Goal: Feedback & Contribution: Leave review/rating

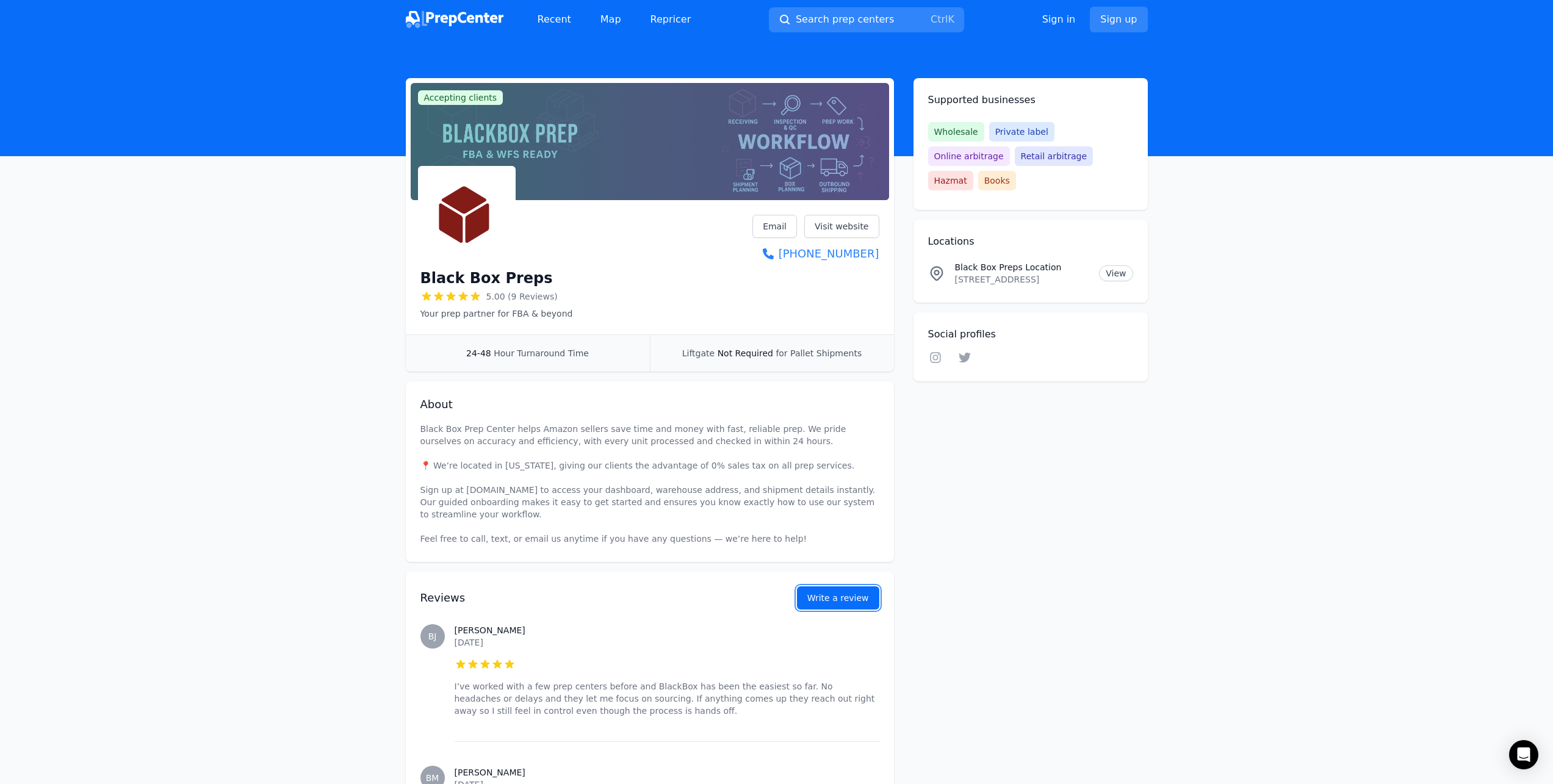
drag, startPoint x: 815, startPoint y: 589, endPoint x: 810, endPoint y: 593, distance: 6.4
click at [815, 589] on link "Write a review" at bounding box center [838, 598] width 82 height 23
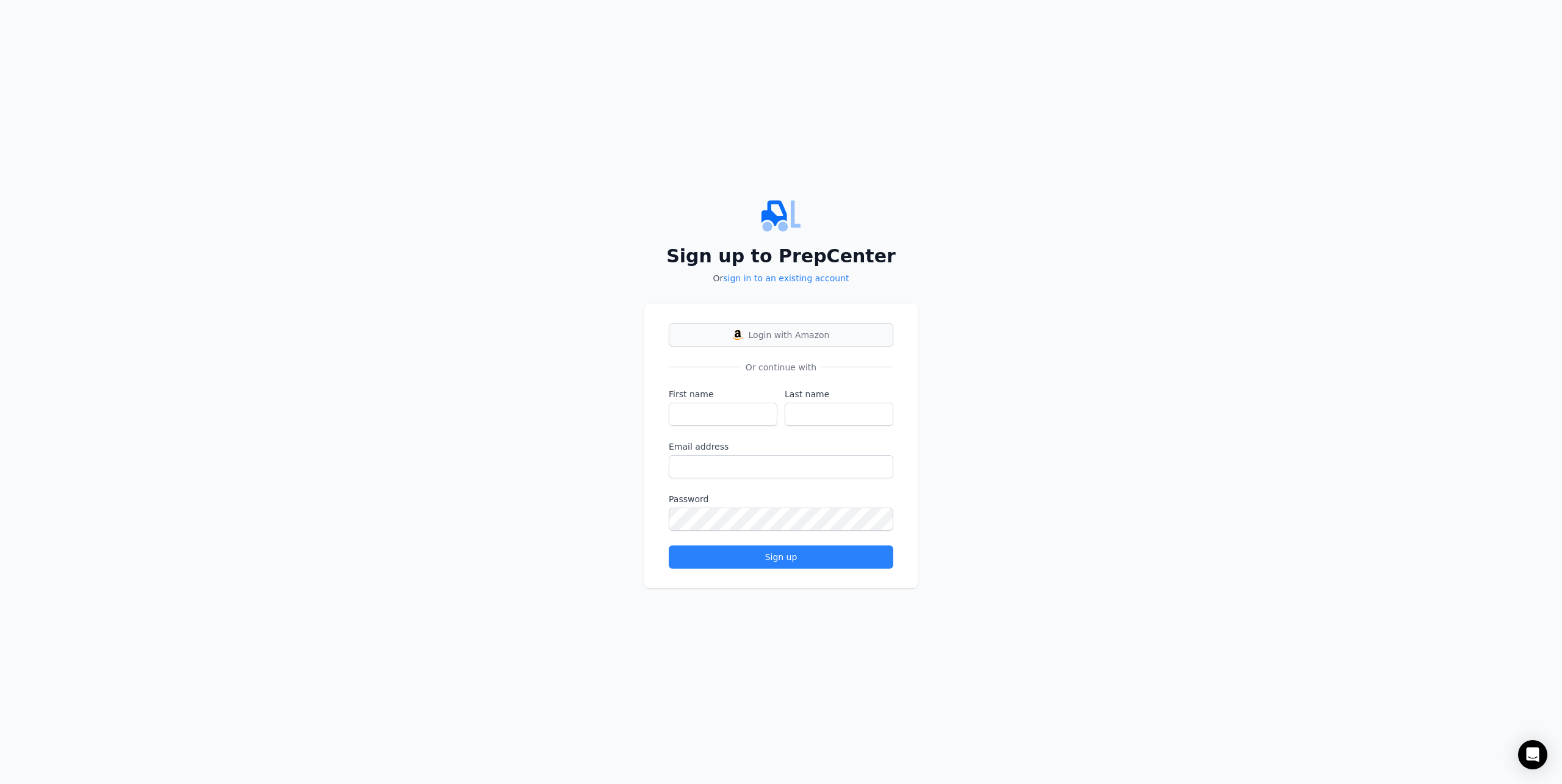
click at [755, 327] on button "Login with Amazon" at bounding box center [781, 335] width 224 height 23
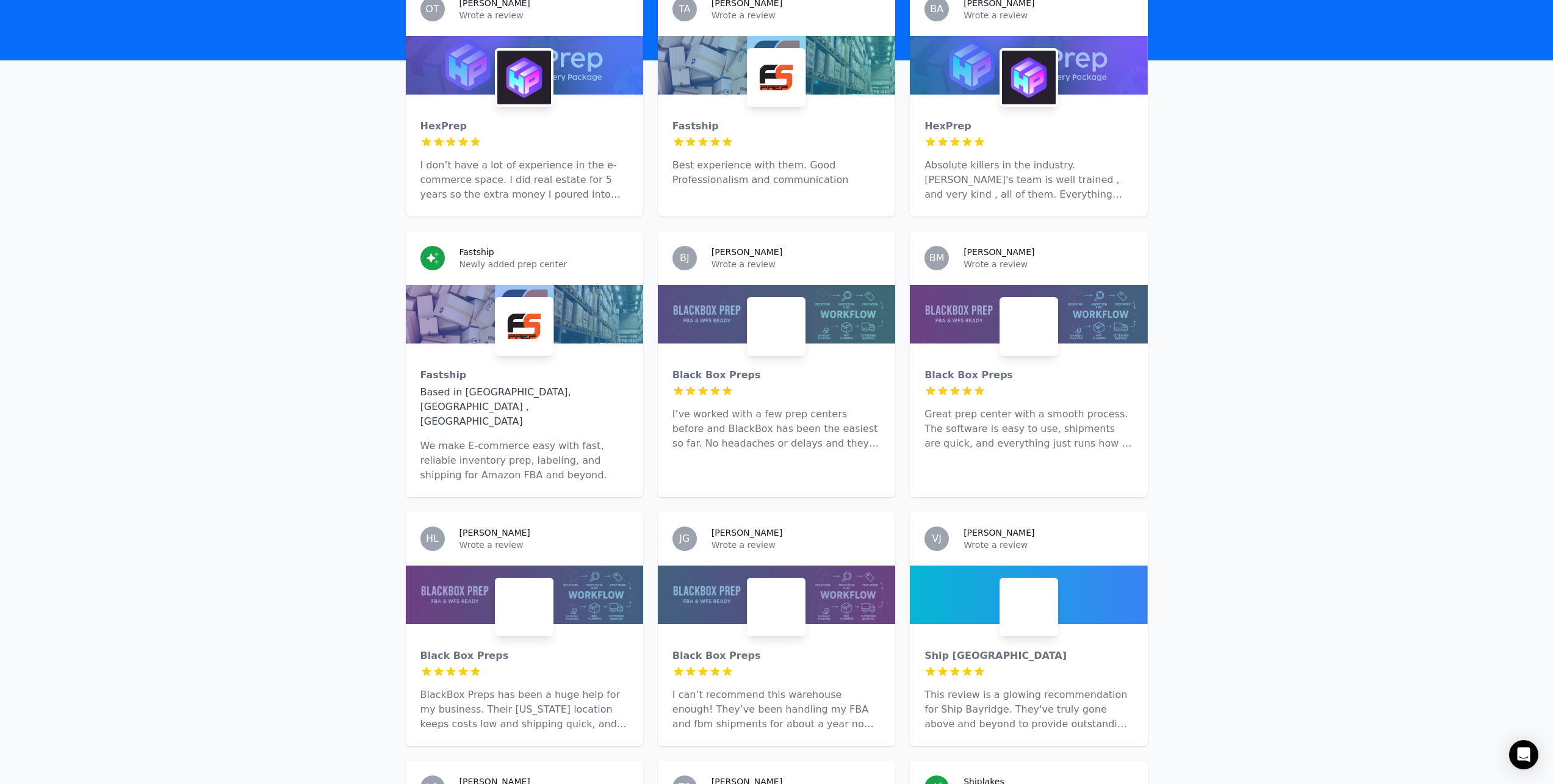
scroll to position [427, 0]
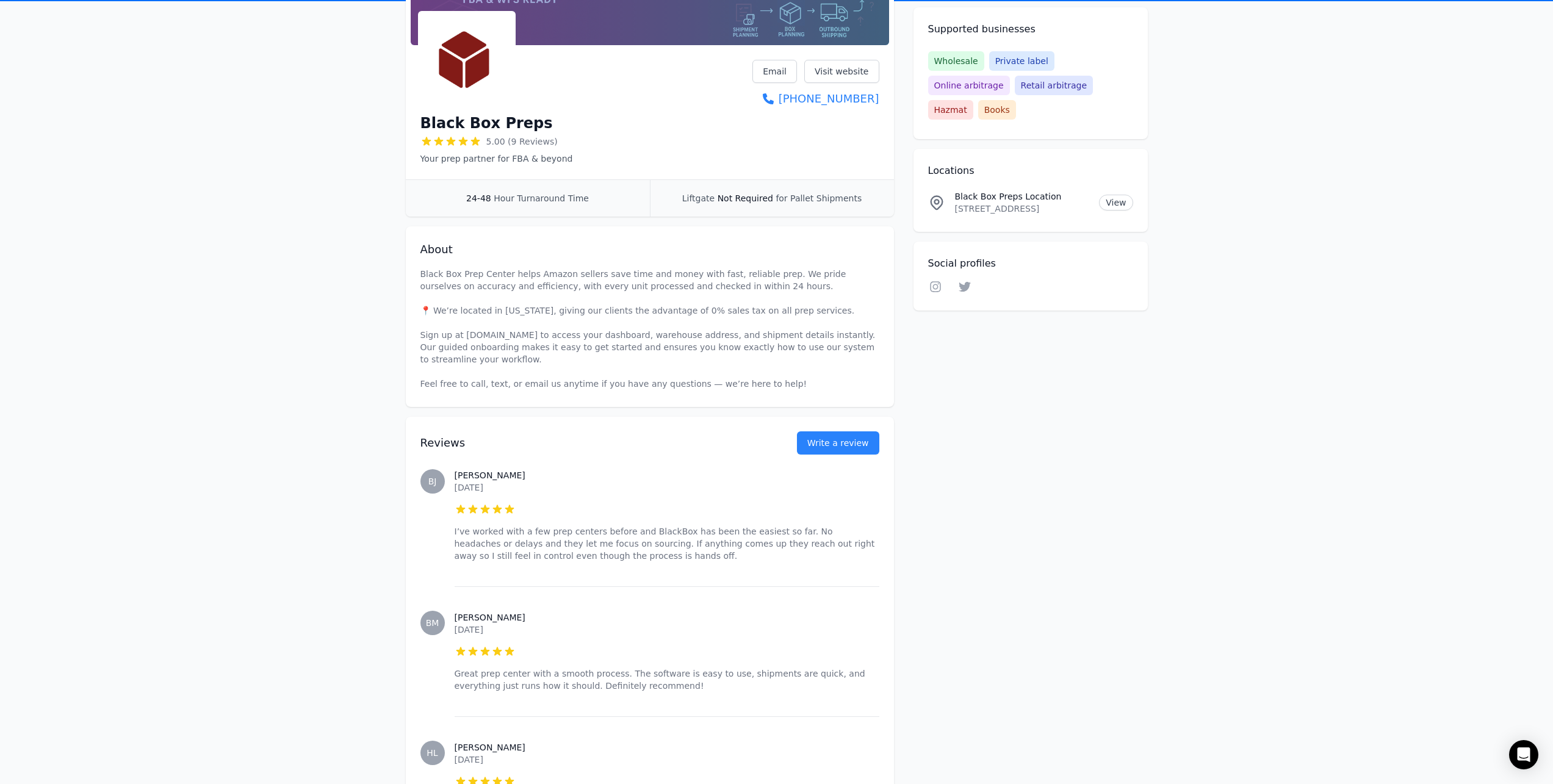
scroll to position [183, 0]
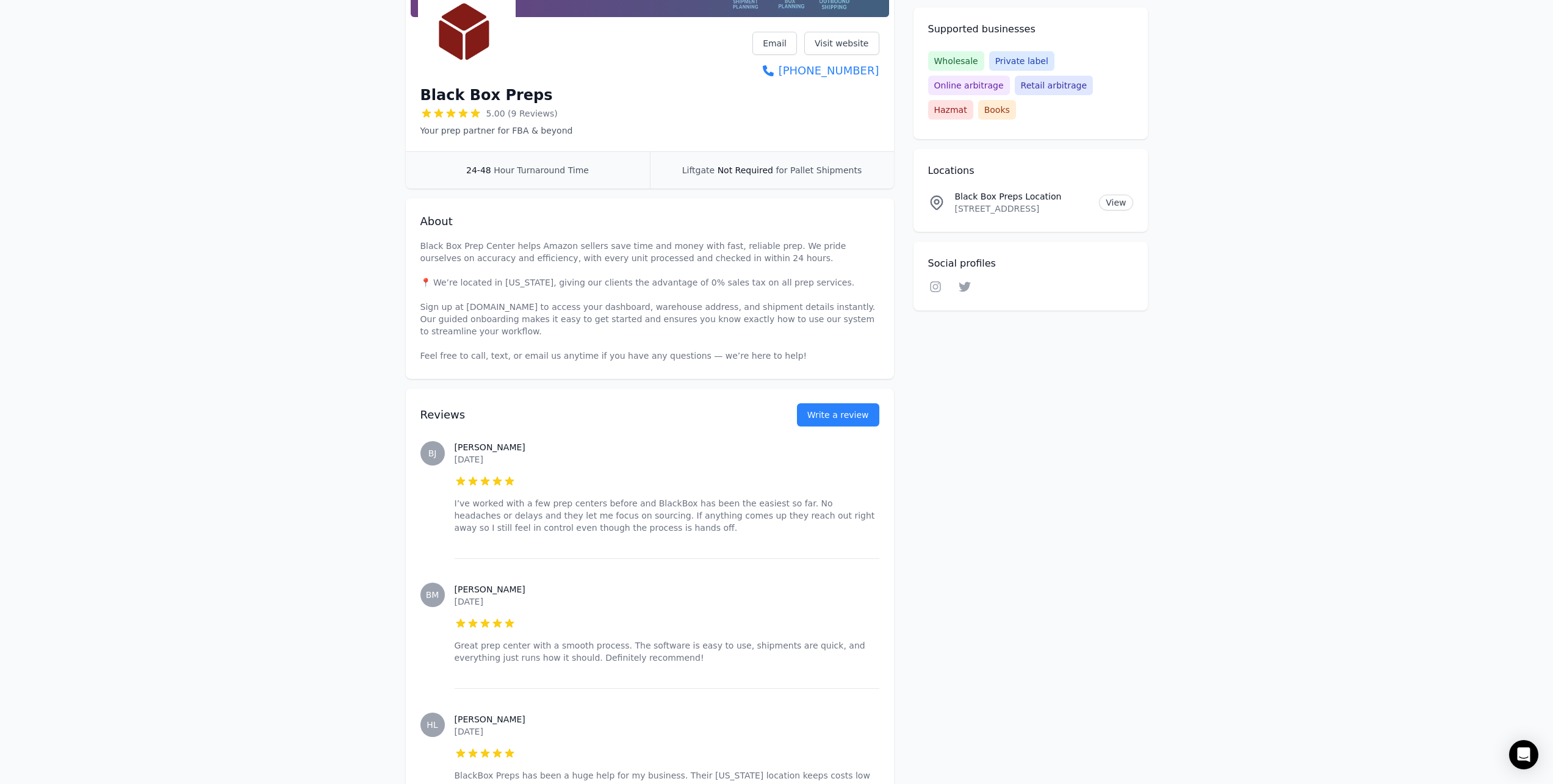
click at [840, 390] on div "Reviews Write a review" at bounding box center [650, 407] width 459 height 37
click at [845, 421] on button "Write a review" at bounding box center [838, 414] width 82 height 23
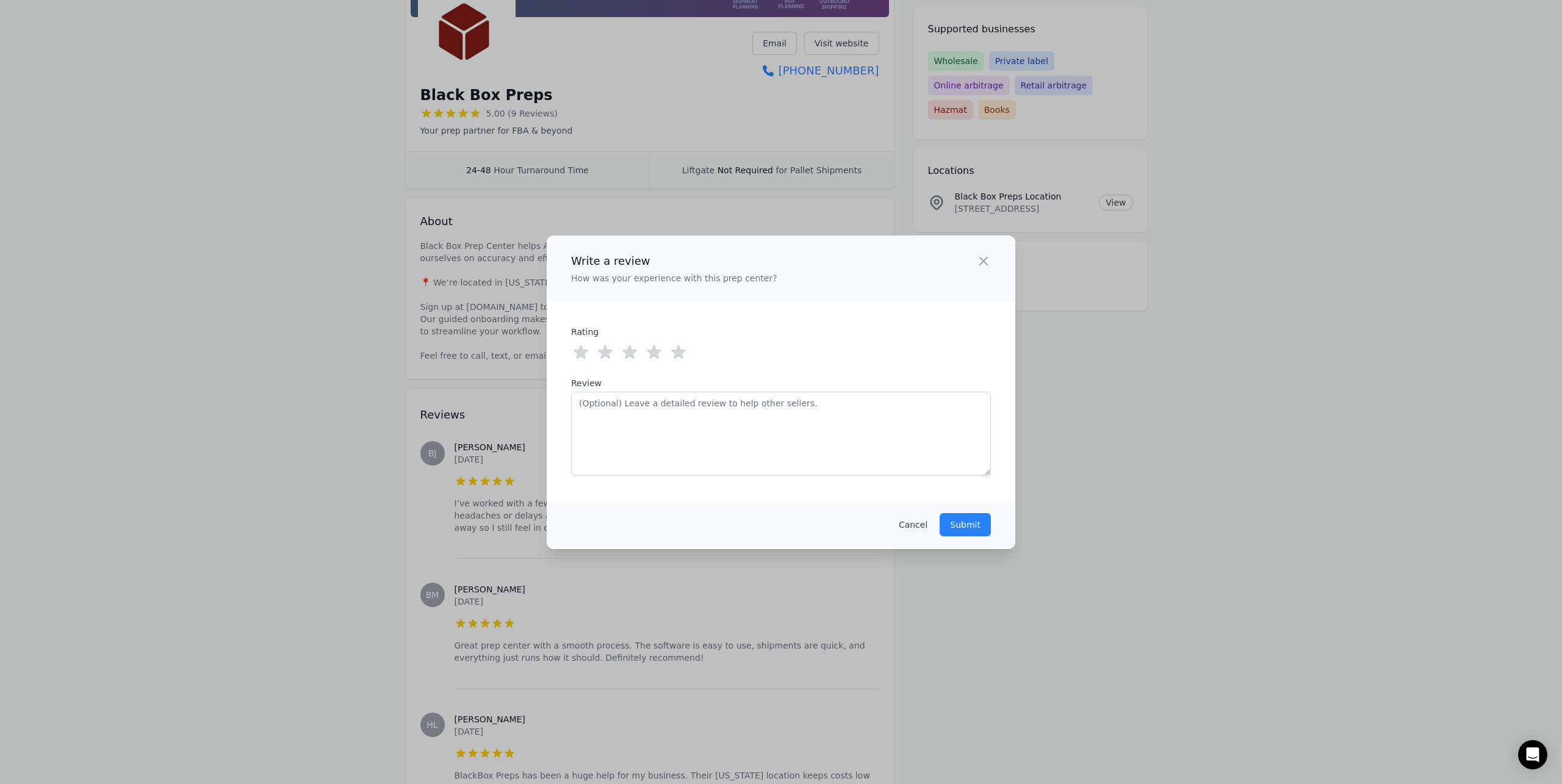
click at [682, 349] on icon at bounding box center [679, 351] width 15 height 14
click at [323, 449] on div "Write a review How was your experience with this prep center? Close panel ratin…" at bounding box center [781, 392] width 1562 height 784
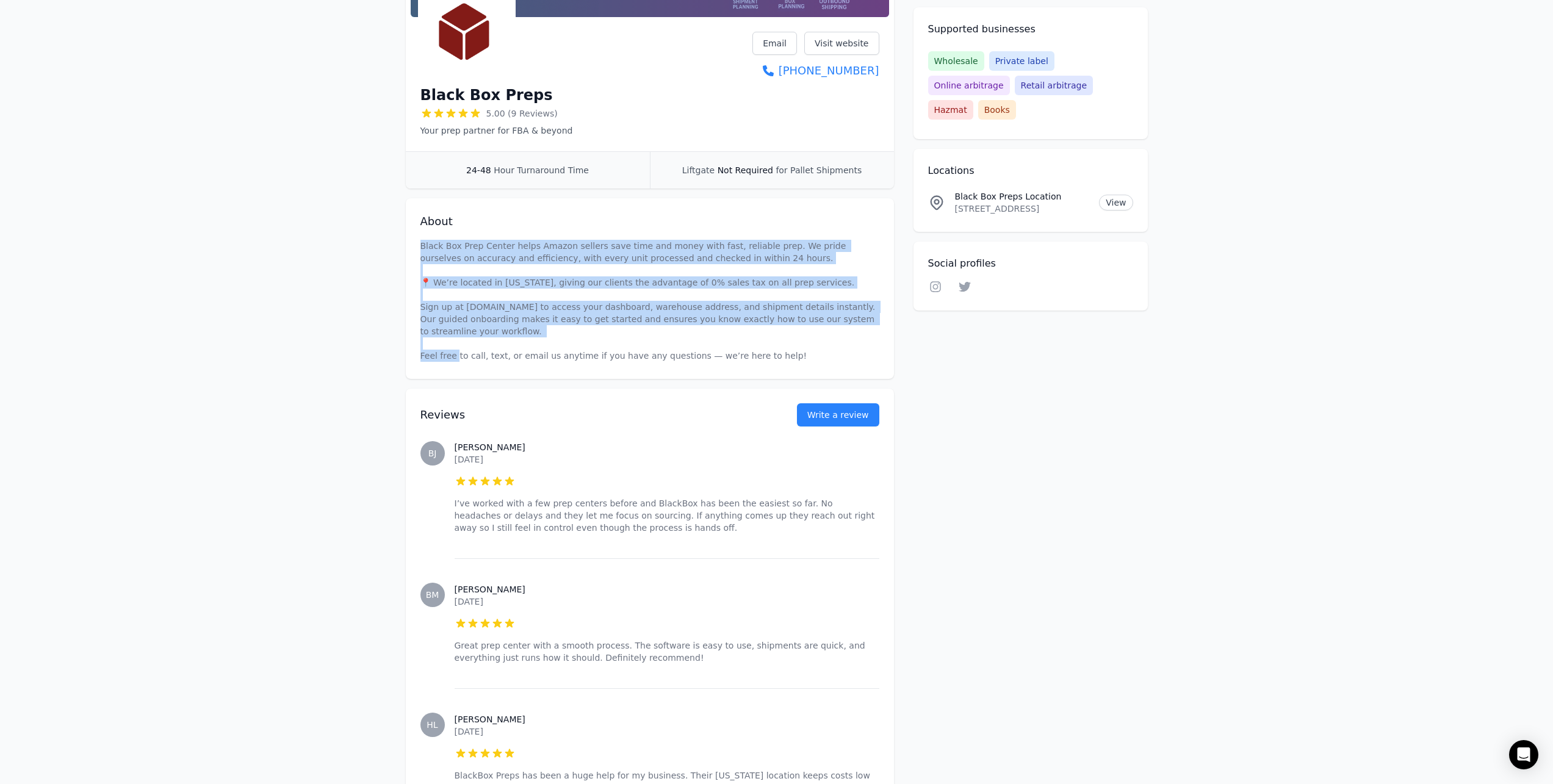
drag, startPoint x: 504, startPoint y: 336, endPoint x: 415, endPoint y: 247, distance: 125.9
click at [415, 247] on div "About Black Box Prep Center helps Amazon sellers save time and money with fast,…" at bounding box center [650, 289] width 488 height 181
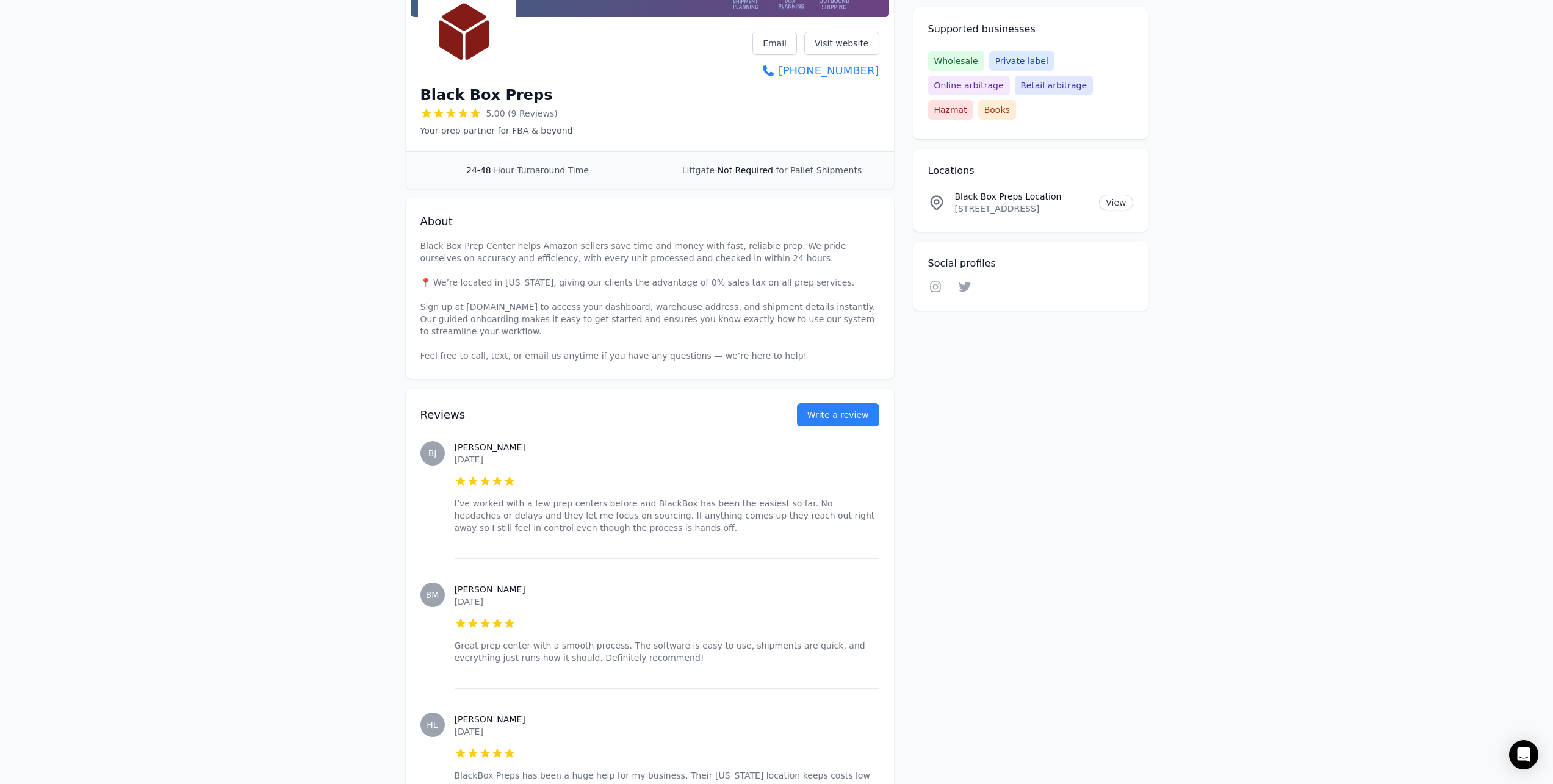
click at [625, 210] on div "About Black Box Prep Center helps Amazon sellers save time and money with fast,…" at bounding box center [650, 289] width 488 height 181
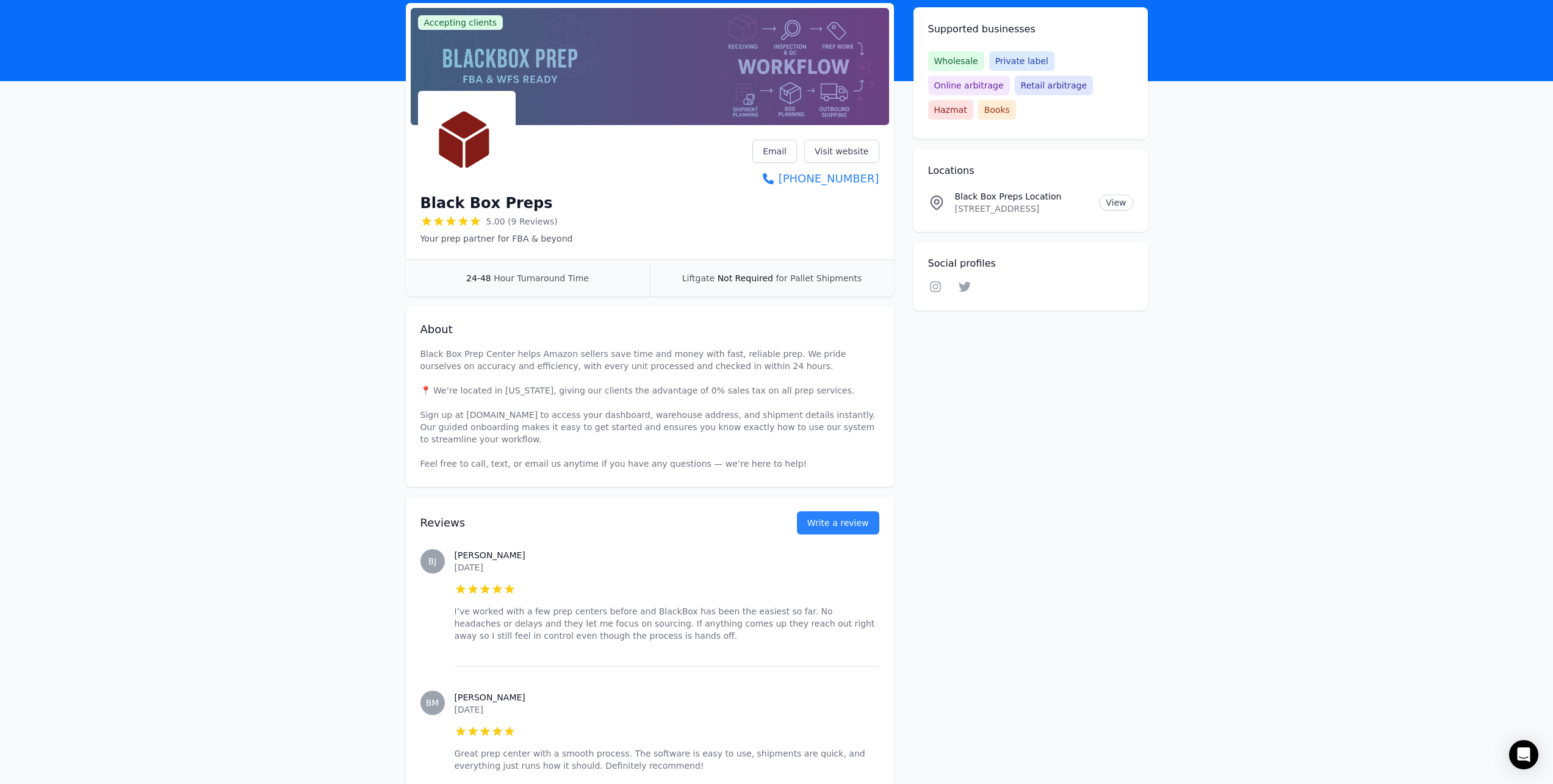
scroll to position [61, 0]
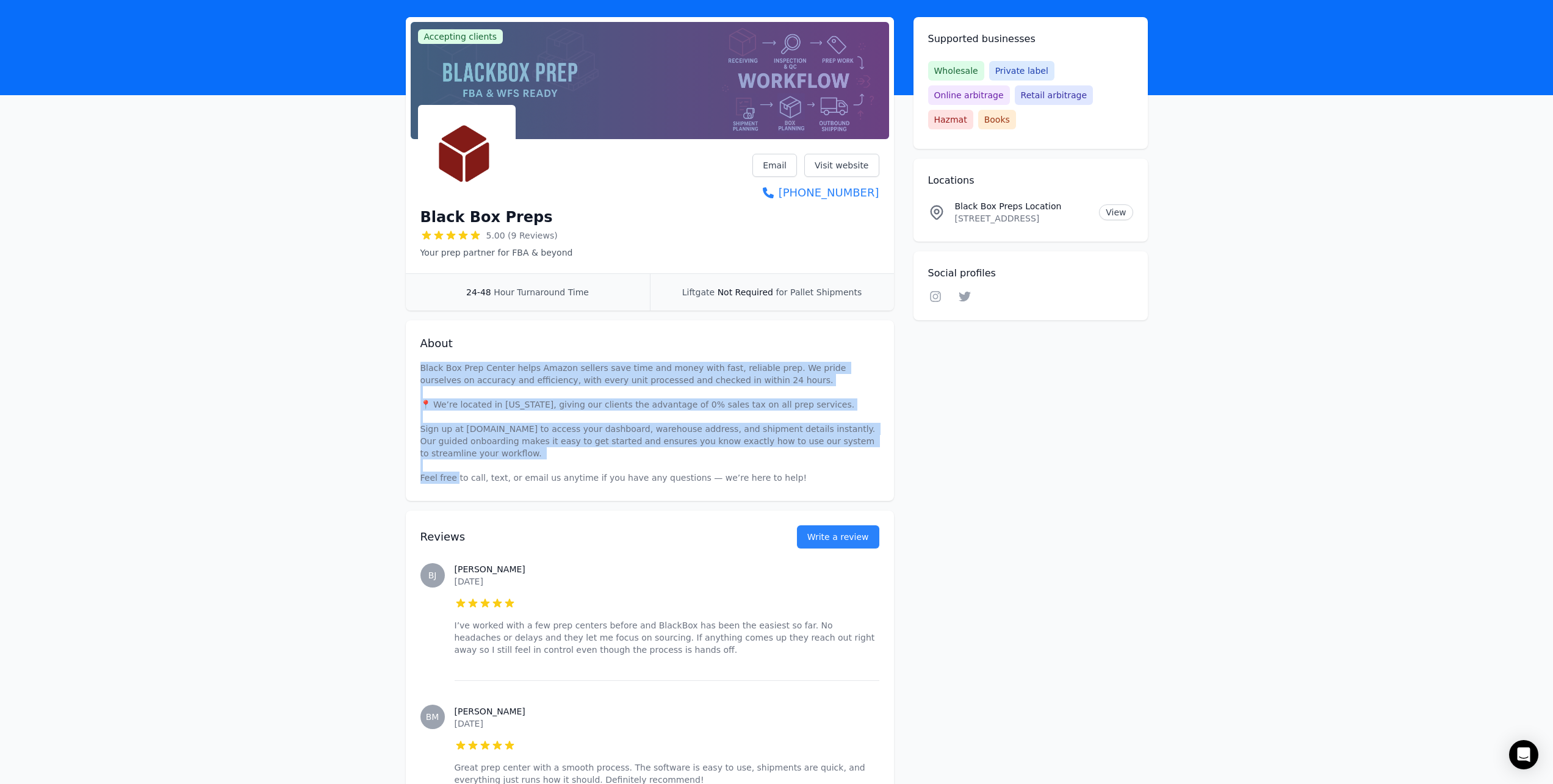
drag, startPoint x: 418, startPoint y: 364, endPoint x: 804, endPoint y: 448, distance: 395.0
click at [804, 448] on div "About Black Box Prep Center helps Amazon sellers save time and money with fast,…" at bounding box center [650, 410] width 488 height 181
copy p "Black Box Prep Center helps Amazon sellers save time and money with fast, relia…"
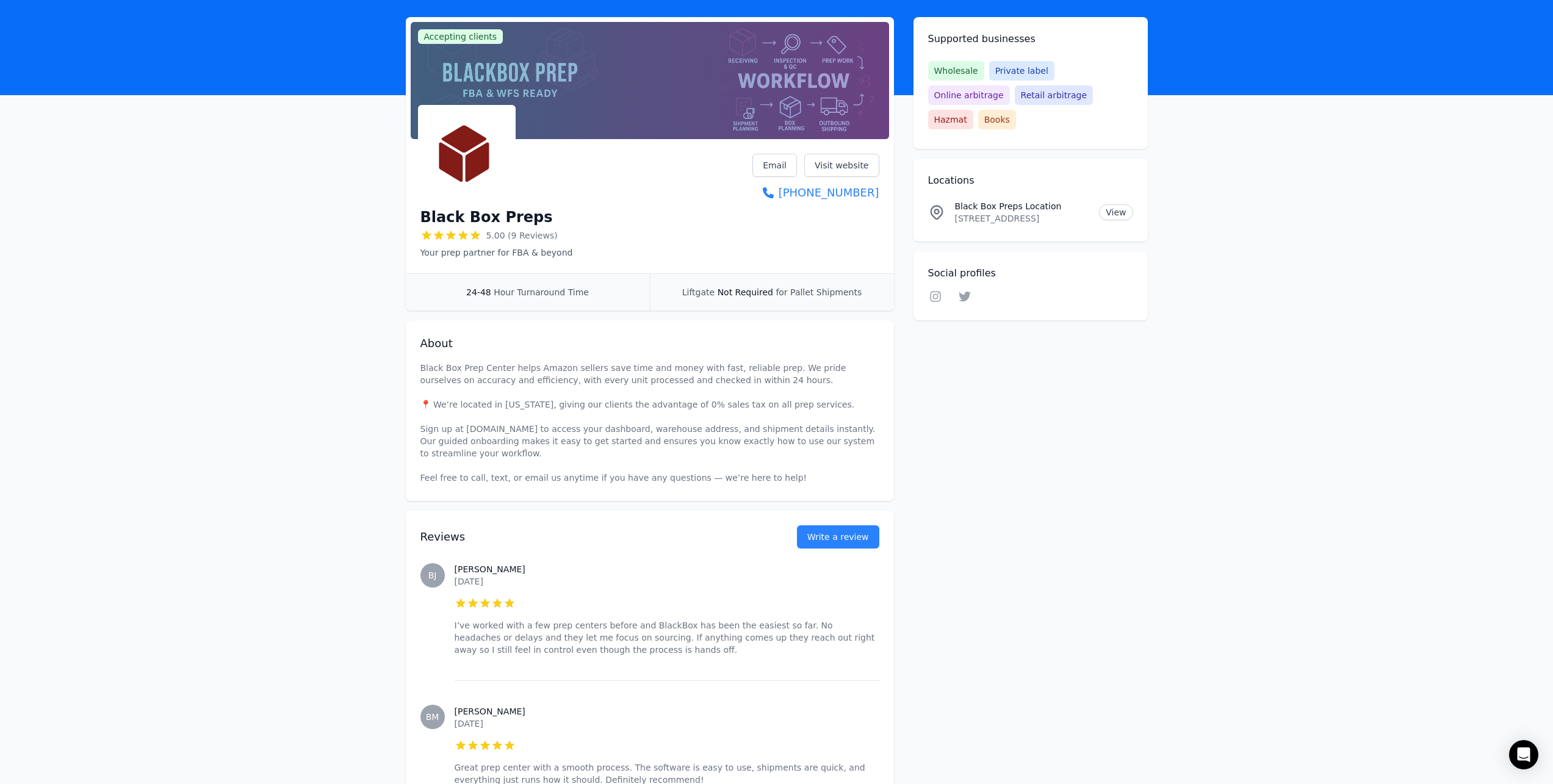
click at [858, 519] on div "Reviews Write a review" at bounding box center [650, 530] width 459 height 37
click at [857, 531] on button "Write a review" at bounding box center [838, 536] width 82 height 23
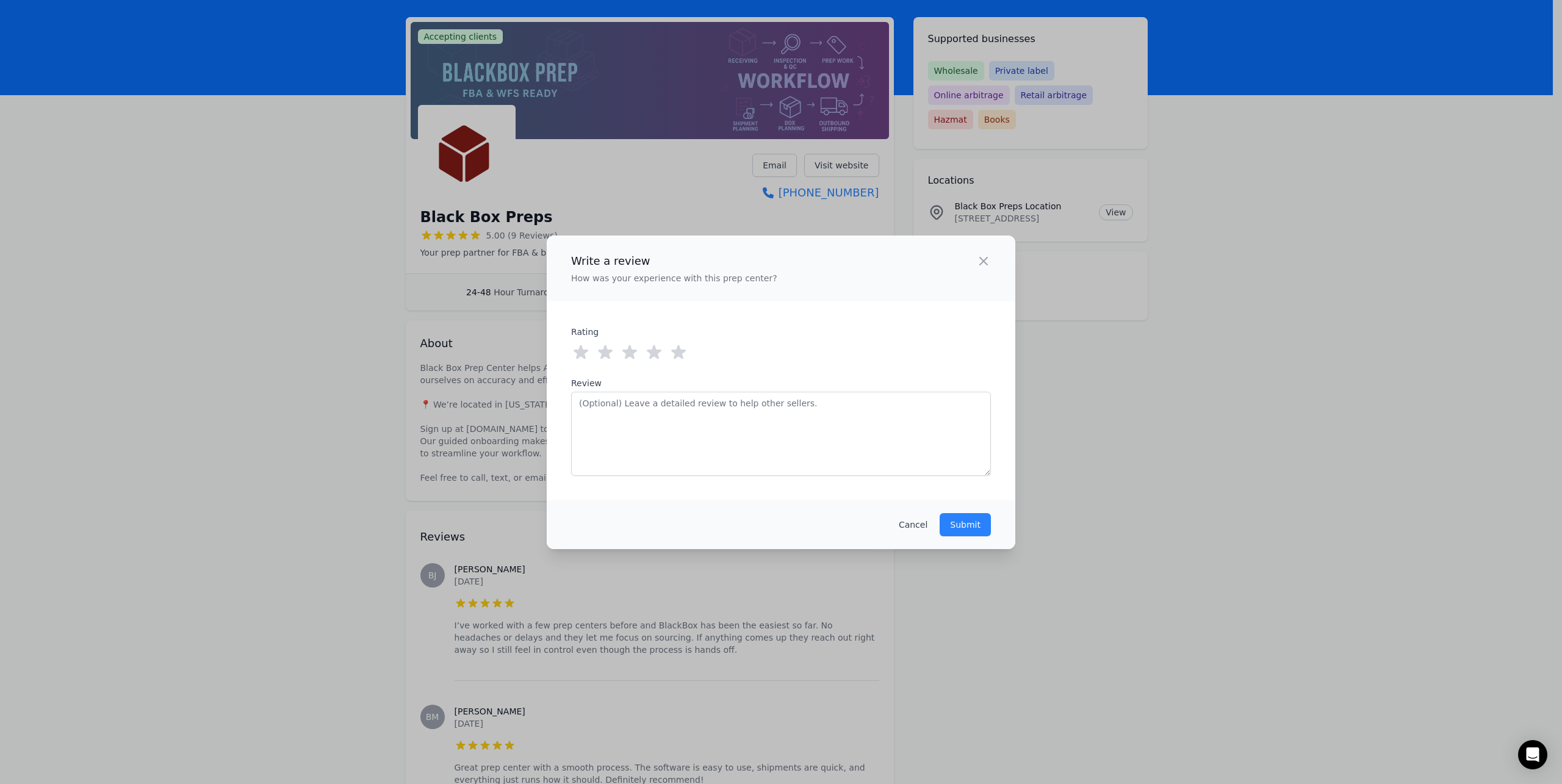
click at [676, 358] on icon at bounding box center [679, 351] width 15 height 14
click at [710, 435] on textarea "Review" at bounding box center [781, 434] width 420 height 84
paste textarea "If you're trying to scale your FBA business, Black Box Prep Center is the kind …"
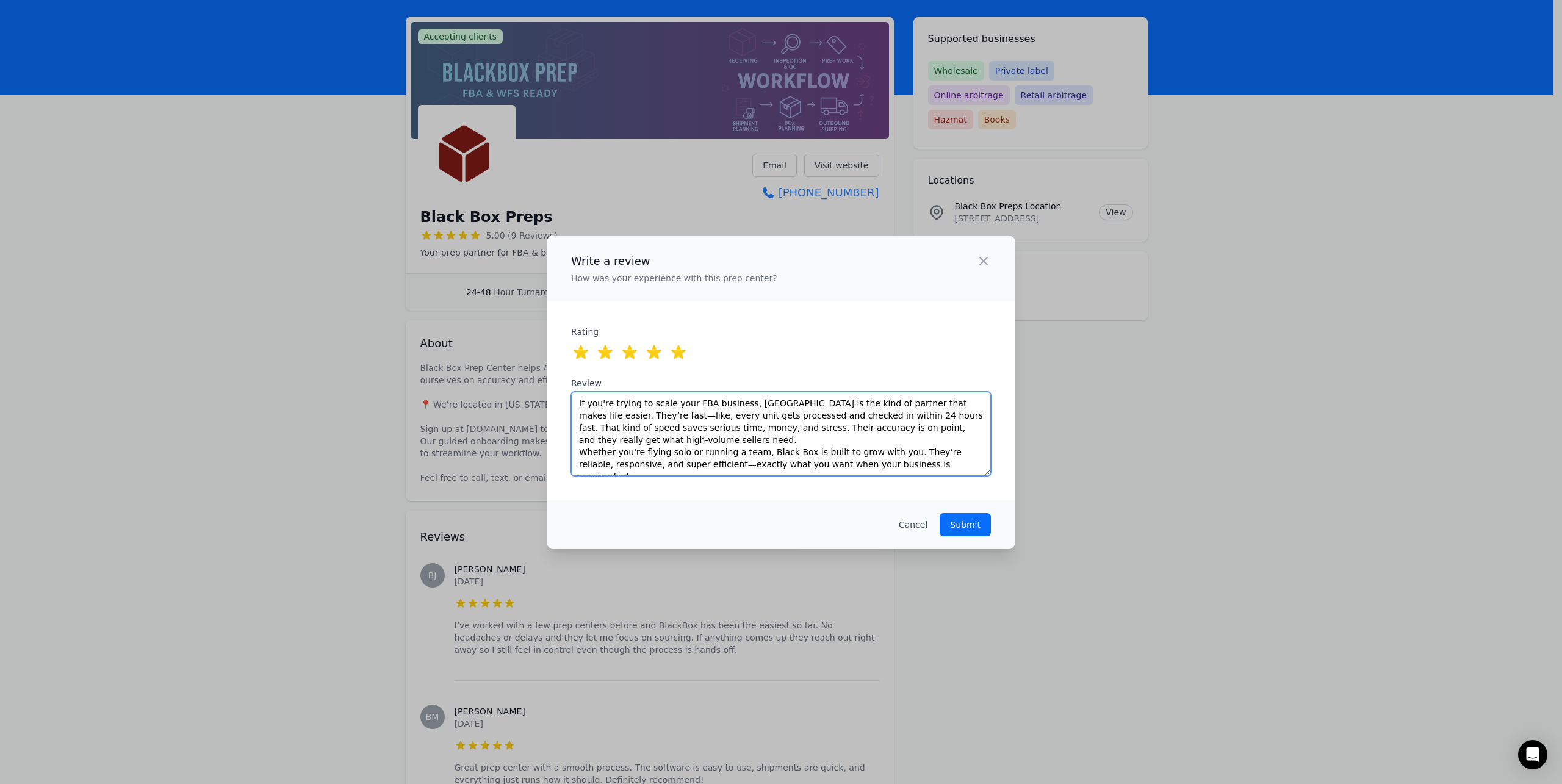
type textarea "If you're trying to scale your FBA business, Black Box Prep Center is the kind …"
click at [978, 528] on p "Submit" at bounding box center [966, 524] width 31 height 12
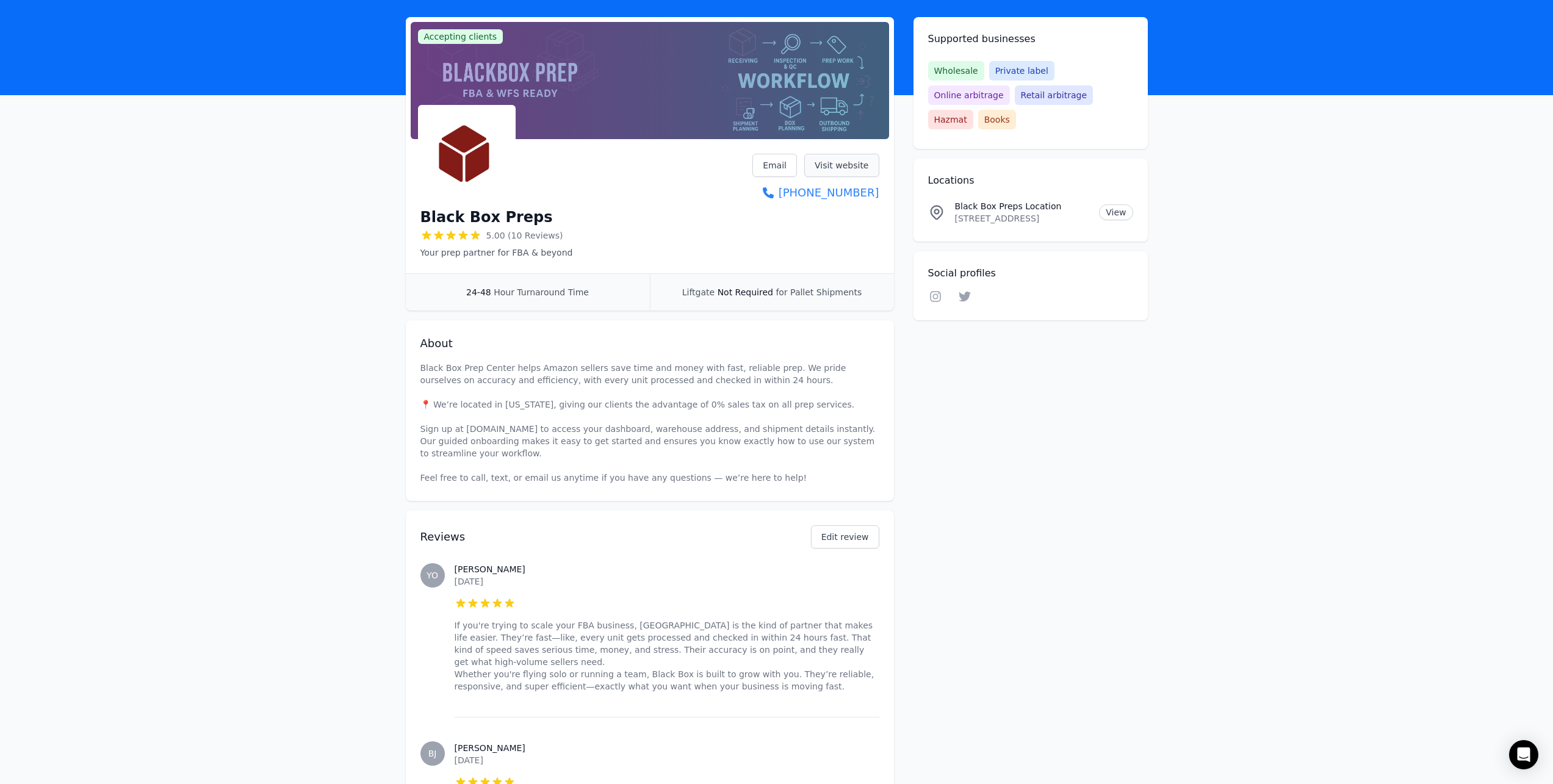
click at [863, 175] on link "Visit website" at bounding box center [842, 165] width 75 height 23
